Goal: Information Seeking & Learning: Learn about a topic

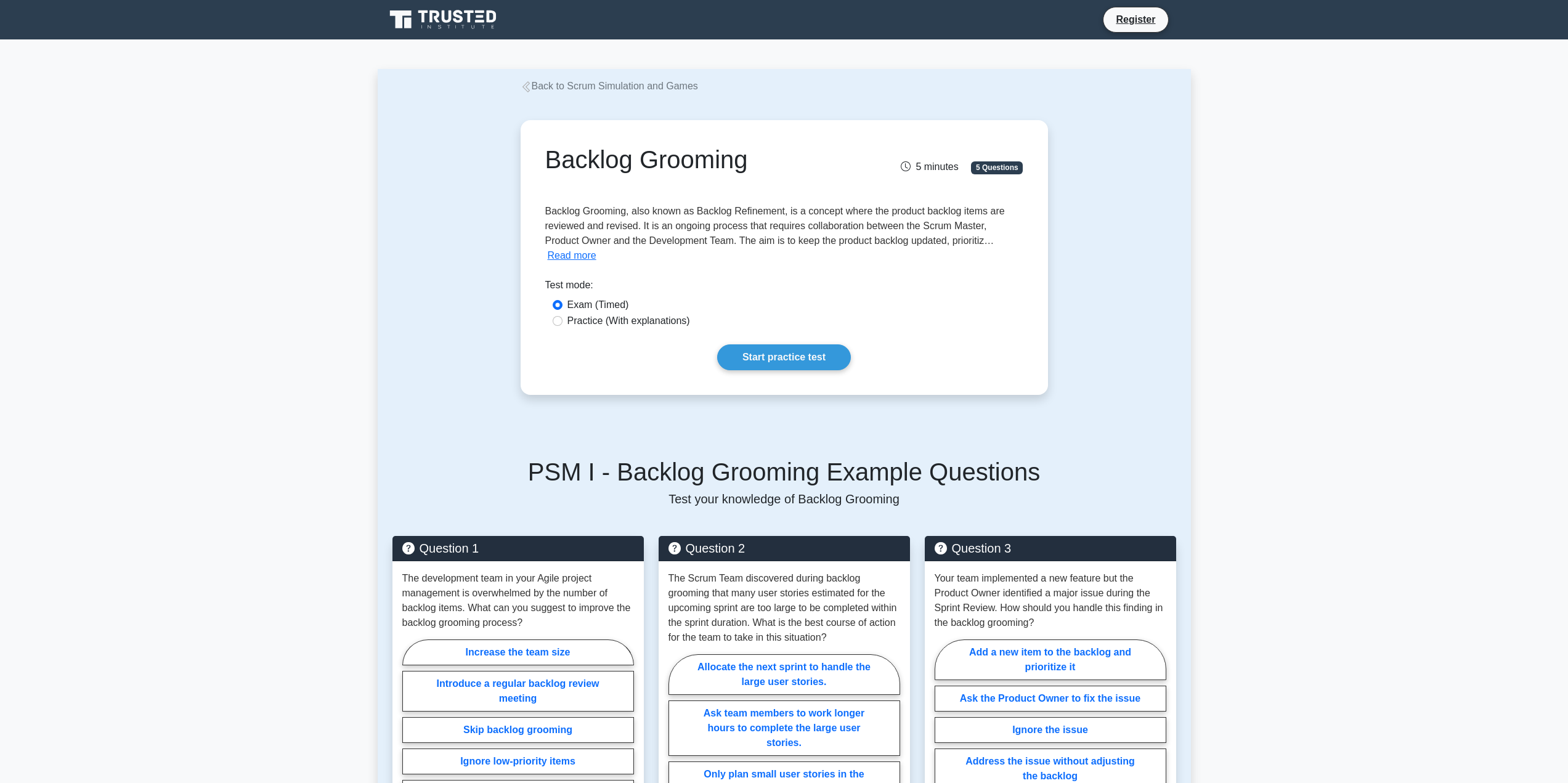
click at [601, 314] on label "Practice (With explanations)" at bounding box center [629, 321] width 122 height 15
click at [563, 316] on input "Practice (With explanations)" at bounding box center [558, 321] width 10 height 10
radio input "true"
click at [812, 347] on link "Start practice test" at bounding box center [784, 357] width 134 height 26
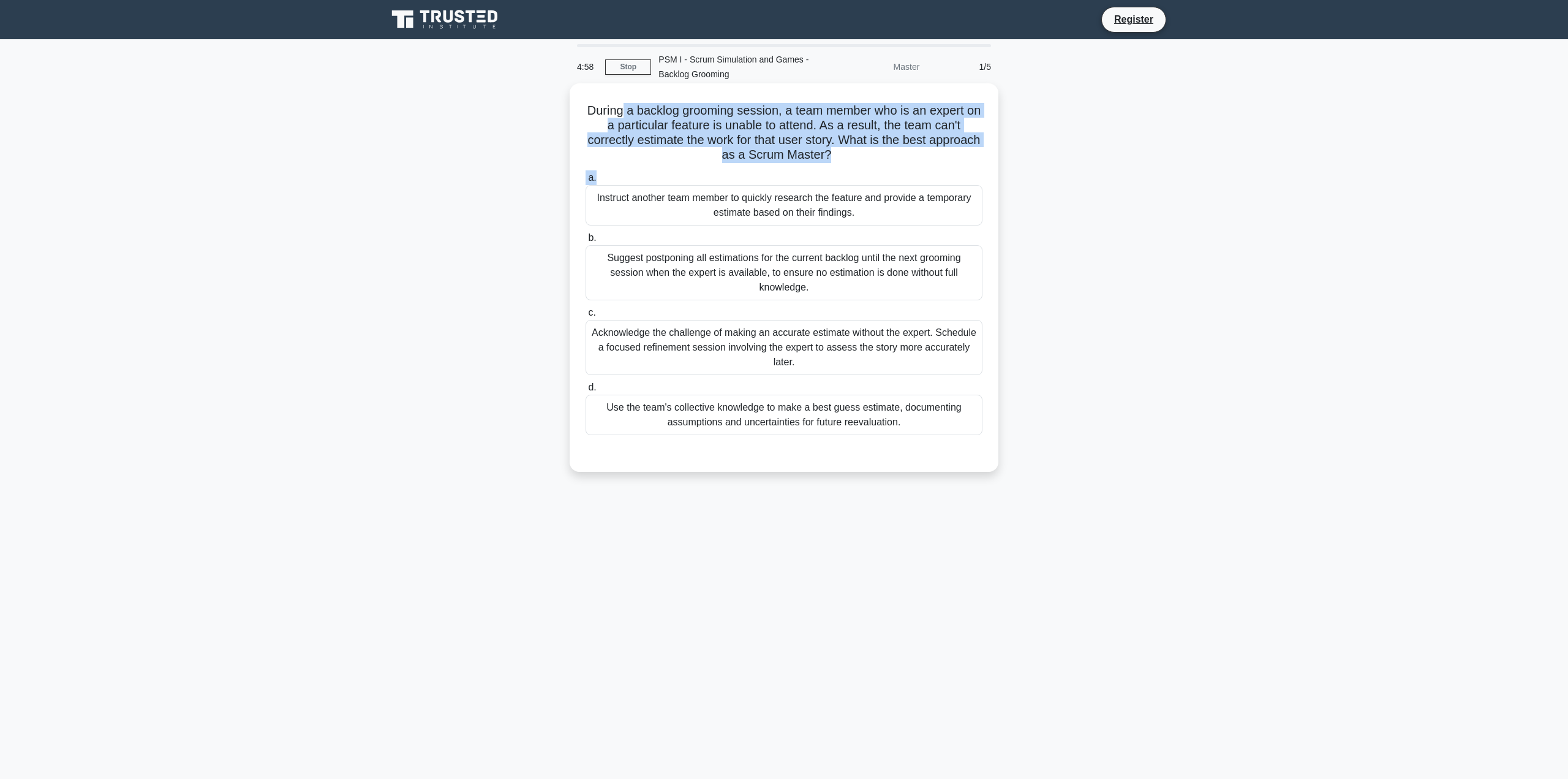
drag, startPoint x: 654, startPoint y: 119, endPoint x: 944, endPoint y: 166, distance: 293.8
click at [952, 174] on div "During a backlog grooming session, a team member who is an expert on a particul…" at bounding box center [784, 277] width 419 height 379
click at [942, 164] on div "During a backlog grooming session, a team member who is an expert on a particul…" at bounding box center [784, 277] width 419 height 379
